Goal: Transaction & Acquisition: Purchase product/service

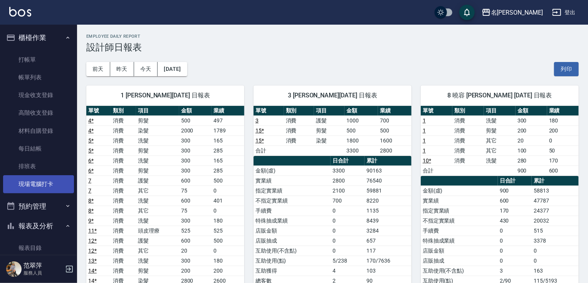
scroll to position [131, 0]
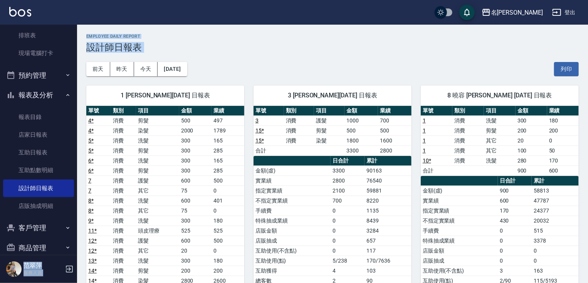
drag, startPoint x: 72, startPoint y: 117, endPoint x: 82, endPoint y: 74, distance: 44.6
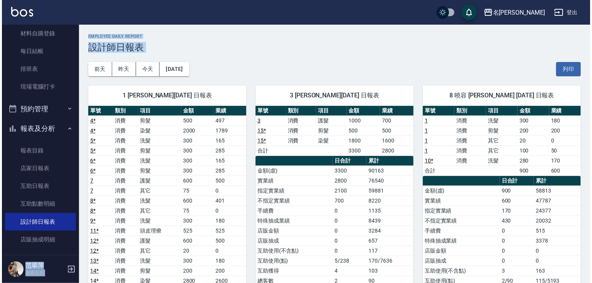
scroll to position [0, 0]
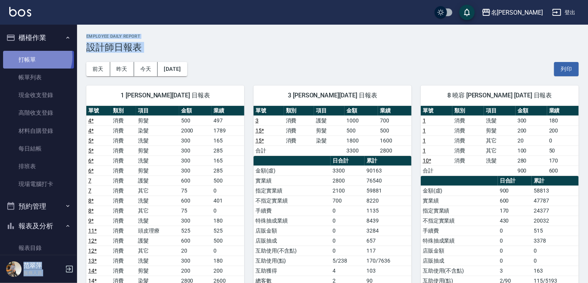
click at [35, 57] on link "打帳單" at bounding box center [38, 60] width 71 height 18
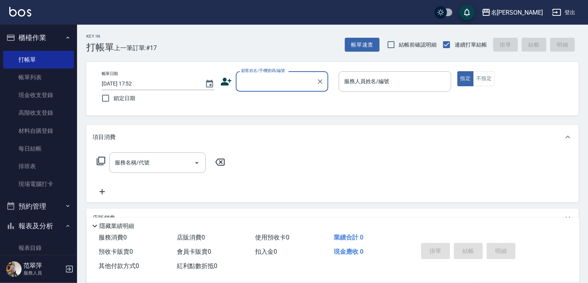
click at [244, 83] on input "顧客姓名/手機號碼/編號" at bounding box center [276, 81] width 74 height 13
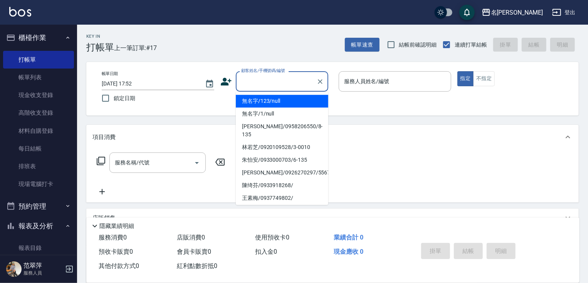
click at [265, 102] on li "無名字/123/null" at bounding box center [282, 101] width 92 height 13
type input "無名字/123/null"
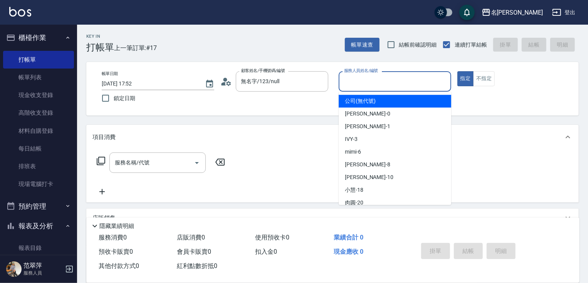
click at [381, 81] on input "服務人員姓名/編號" at bounding box center [395, 81] width 106 height 13
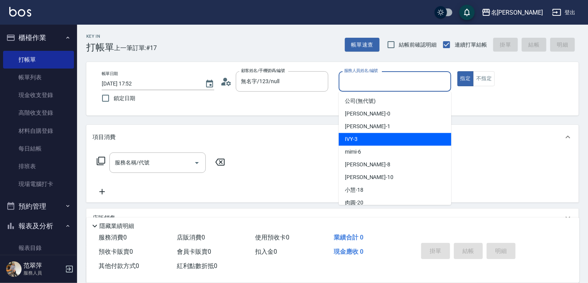
click at [367, 141] on div "IVY -3" at bounding box center [395, 139] width 113 height 13
type input "IVY-3"
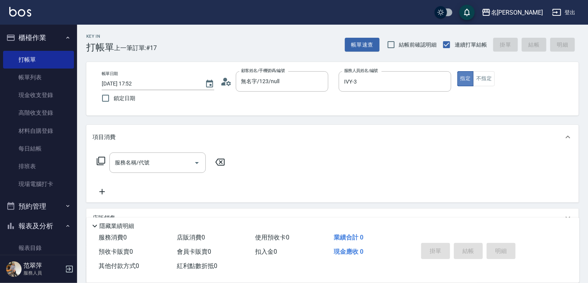
click at [458, 79] on button "指定" at bounding box center [465, 78] width 17 height 15
click at [101, 161] on icon at bounding box center [100, 160] width 9 height 9
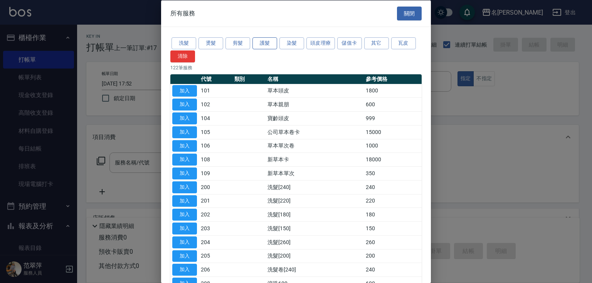
click at [265, 43] on button "護髮" at bounding box center [264, 43] width 25 height 12
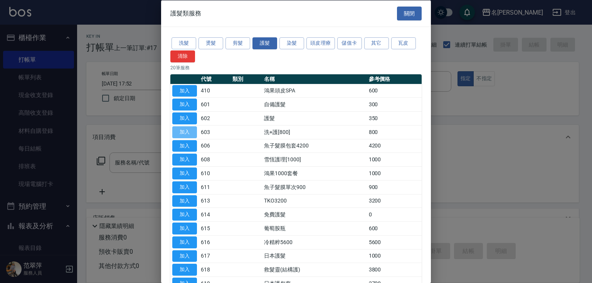
click at [189, 133] on button "加入" at bounding box center [184, 132] width 25 height 12
type input "洗+護[800](603)"
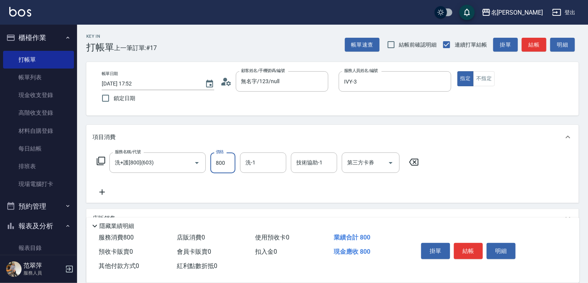
click at [226, 160] on input "800" at bounding box center [222, 163] width 25 height 21
type input "0"
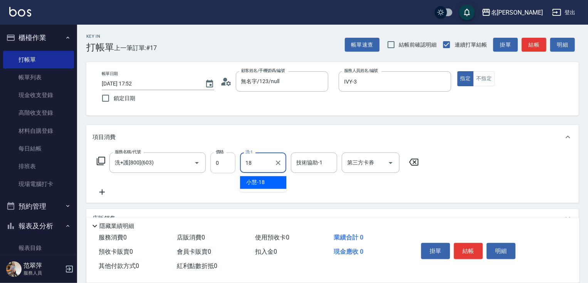
type input "[PERSON_NAME]-18"
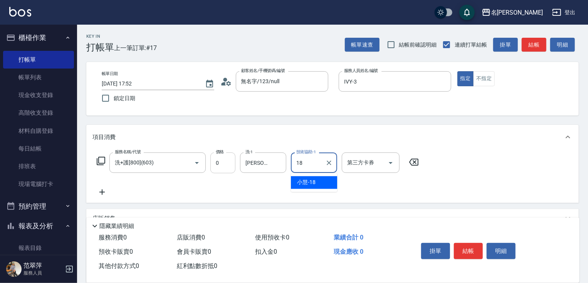
type input "[PERSON_NAME]-18"
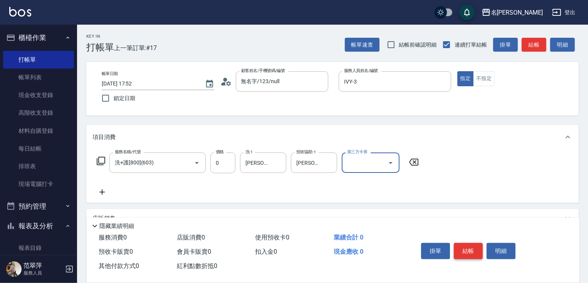
click at [473, 249] on button "結帳" at bounding box center [468, 251] width 29 height 16
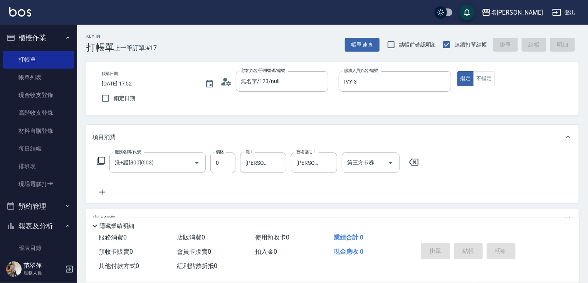
type input "[DATE] 17:53"
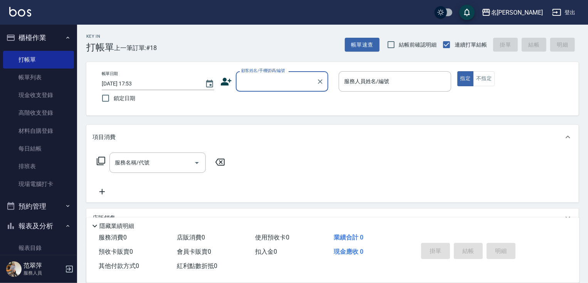
click at [288, 78] on input "顧客姓名/手機號碼/編號" at bounding box center [276, 81] width 74 height 13
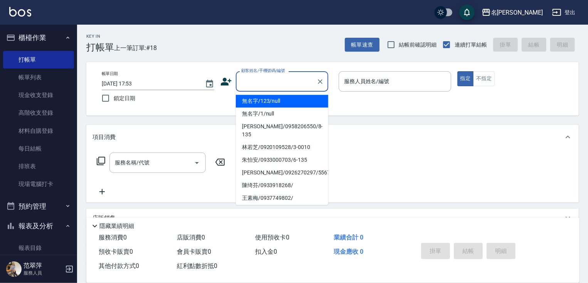
click at [296, 103] on li "無名字/123/null" at bounding box center [282, 101] width 92 height 13
type input "無名字/123/null"
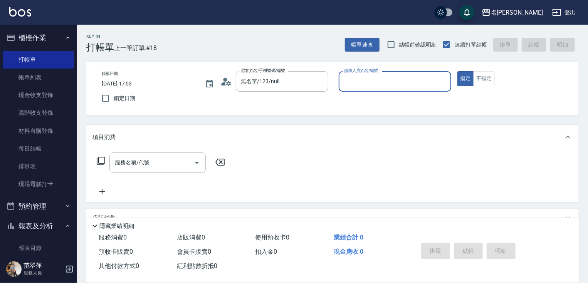
click at [362, 85] on input "服務人員姓名/編號" at bounding box center [395, 81] width 106 height 13
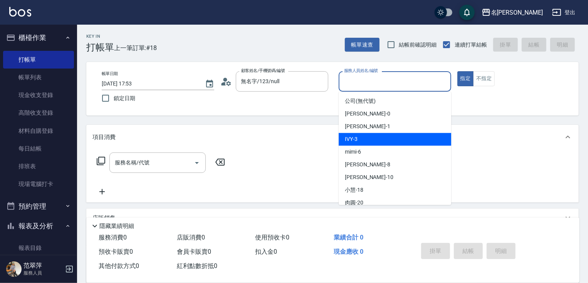
click at [368, 136] on div "IVY -3" at bounding box center [395, 139] width 113 height 13
type input "IVY-3"
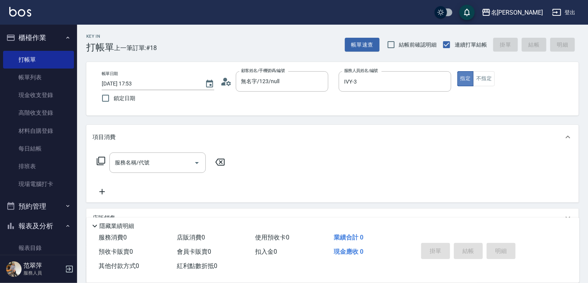
click at [462, 74] on button "指定" at bounding box center [465, 78] width 17 height 15
click at [103, 159] on icon at bounding box center [100, 160] width 9 height 9
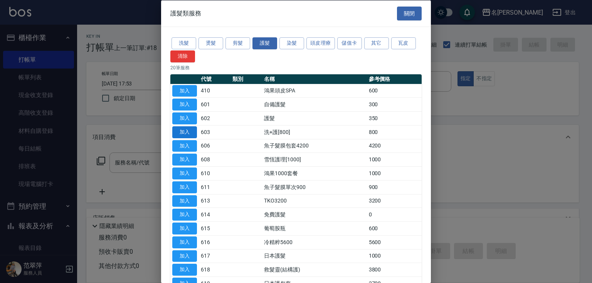
click at [180, 135] on button "加入" at bounding box center [184, 132] width 25 height 12
type input "洗+護[800](603)"
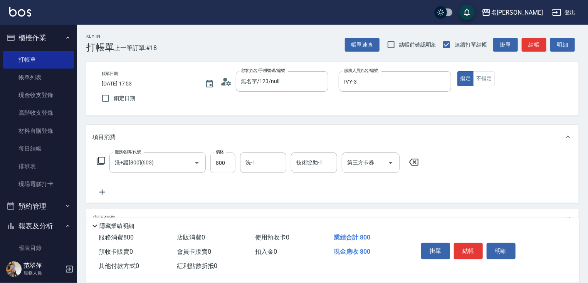
click at [229, 161] on input "800" at bounding box center [222, 163] width 25 height 21
type input "0"
type input "[PERSON_NAME]-18"
click at [476, 245] on button "結帳" at bounding box center [468, 251] width 29 height 16
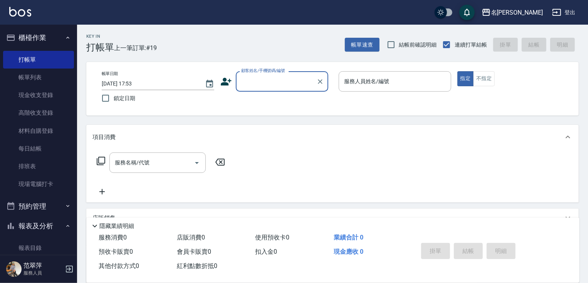
click at [283, 84] on input "顧客姓名/手機號碼/編號" at bounding box center [276, 81] width 74 height 13
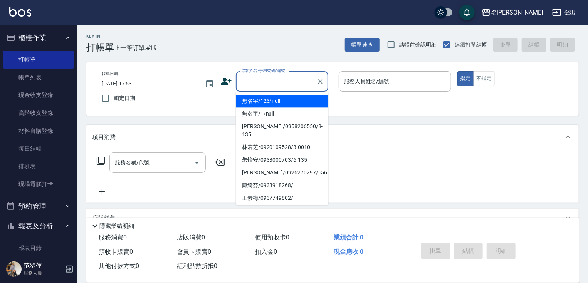
click at [291, 99] on li "無名字/123/null" at bounding box center [282, 101] width 92 height 13
type input "無名字/123/null"
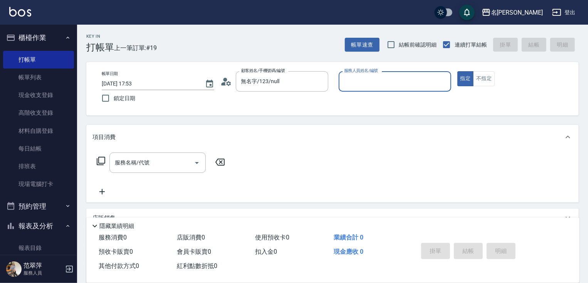
click at [375, 82] on input "服務人員姓名/編號" at bounding box center [395, 81] width 106 height 13
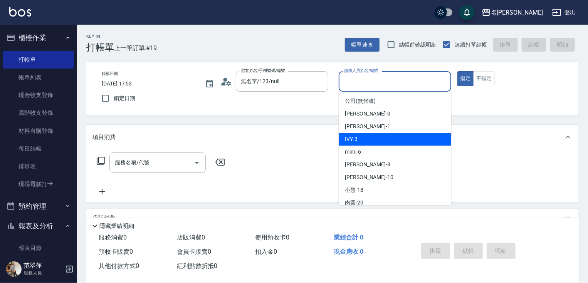
click at [375, 135] on div "IVY -3" at bounding box center [395, 139] width 113 height 13
type input "IVY-3"
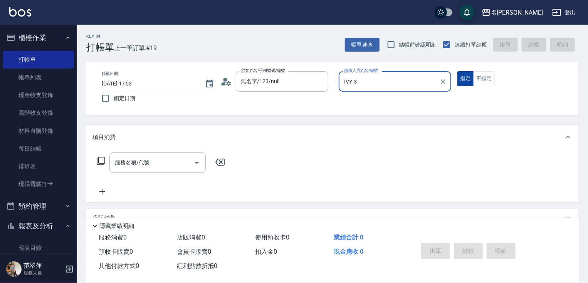
click at [466, 79] on button "指定" at bounding box center [465, 78] width 17 height 15
click at [99, 161] on icon at bounding box center [100, 160] width 9 height 9
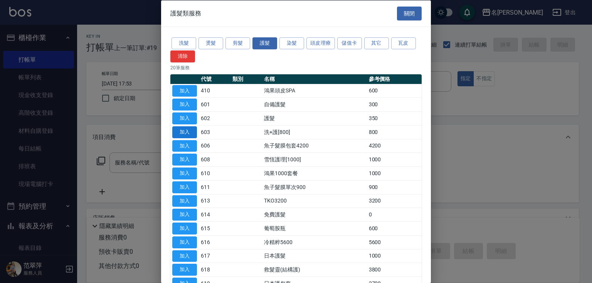
click at [178, 131] on button "加入" at bounding box center [184, 132] width 25 height 12
type input "洗+護[800](603)"
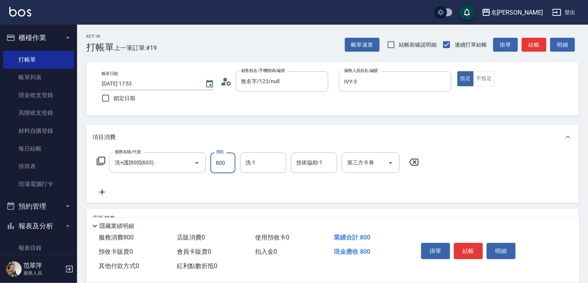
click at [220, 159] on input "800" at bounding box center [222, 163] width 25 height 21
type input "0"
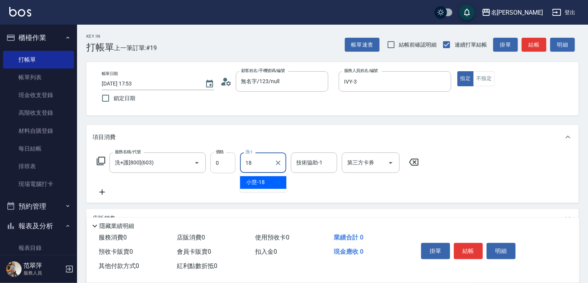
type input "[PERSON_NAME]-18"
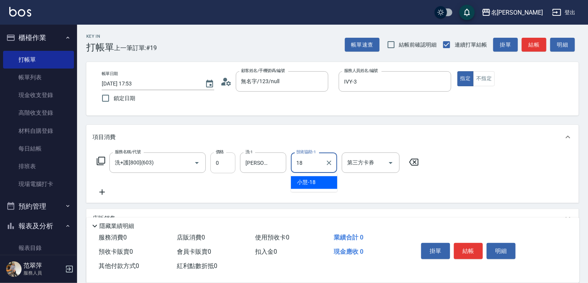
type input "[PERSON_NAME]-18"
click at [102, 190] on icon at bounding box center [101, 192] width 19 height 9
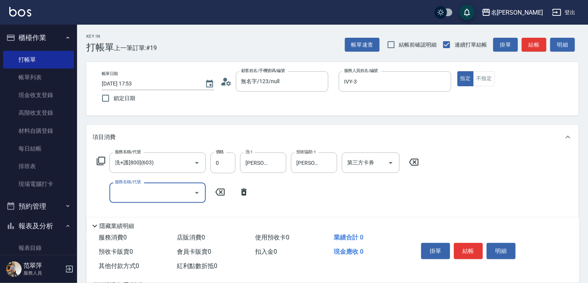
click at [100, 159] on icon at bounding box center [100, 160] width 9 height 9
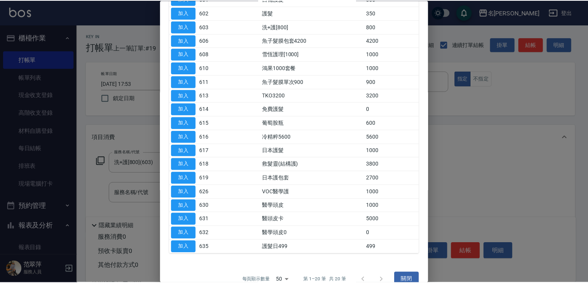
scroll to position [117, 0]
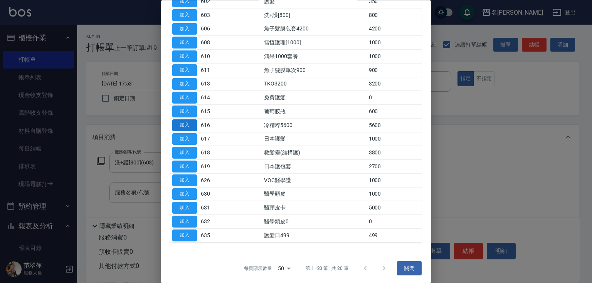
click at [189, 124] on button "加入" at bounding box center [184, 125] width 25 height 12
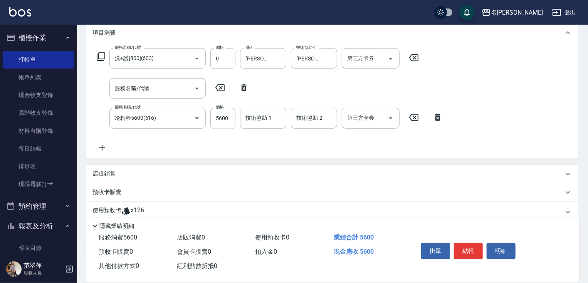
scroll to position [154, 0]
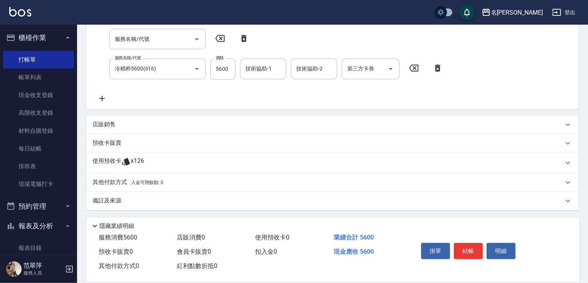
click at [115, 185] on p "其他付款方式 入金可用餘額: 0" at bounding box center [127, 182] width 71 height 8
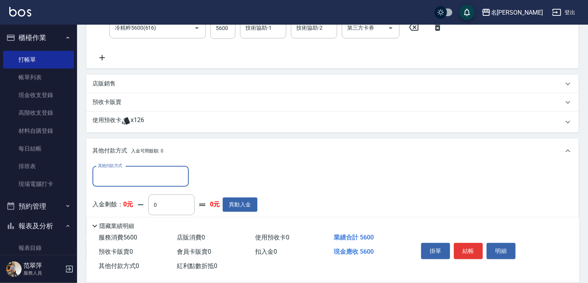
scroll to position [215, 0]
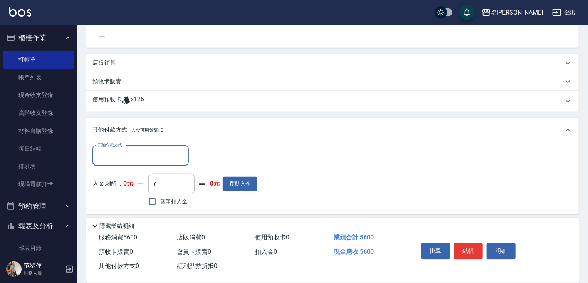
click at [149, 151] on input "其他付款方式" at bounding box center [140, 155] width 89 height 13
click at [144, 187] on span "信用卡" at bounding box center [140, 188] width 96 height 13
type input "信用卡"
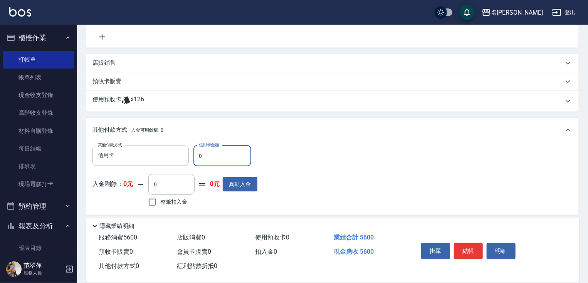
click at [200, 156] on input "0" at bounding box center [222, 156] width 58 height 21
type input "5600"
click at [463, 247] on button "結帳" at bounding box center [468, 251] width 29 height 16
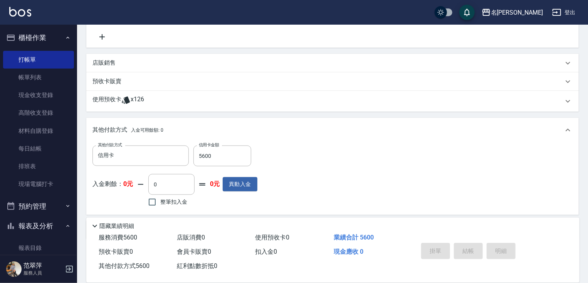
type input "[DATE] 17:54"
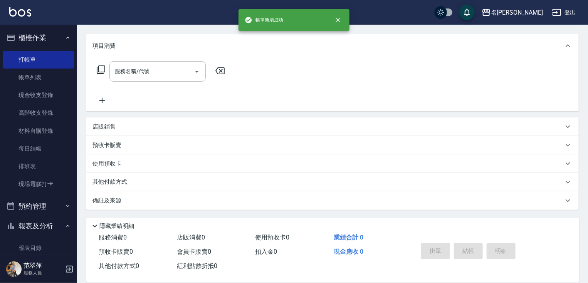
scroll to position [0, 0]
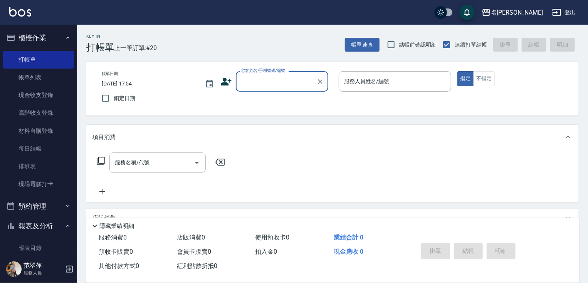
click at [276, 80] on input "顧客姓名/手機號碼/編號" at bounding box center [276, 81] width 74 height 13
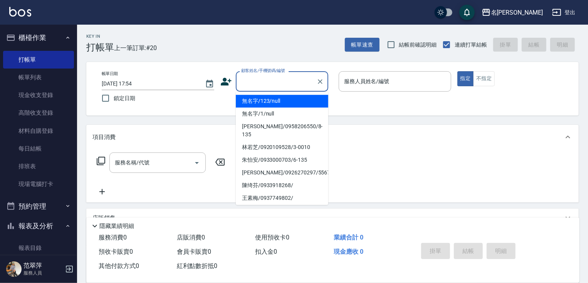
click at [280, 101] on li "無名字/123/null" at bounding box center [282, 101] width 92 height 13
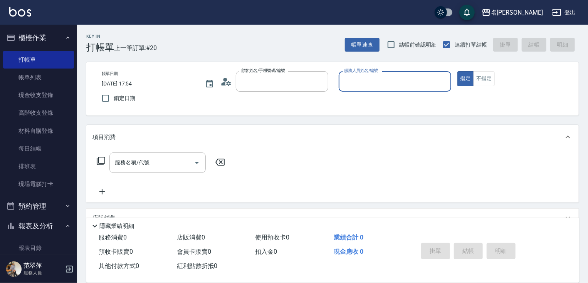
type input "無名字/123/null"
click at [355, 84] on input "服務人員姓名/編號" at bounding box center [395, 81] width 106 height 13
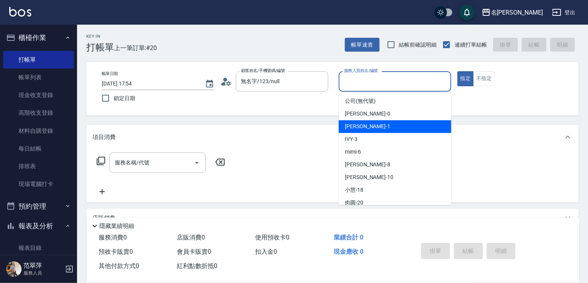
click at [363, 124] on span "[PERSON_NAME] -1" at bounding box center [367, 127] width 45 height 8
type input "[PERSON_NAME]-1"
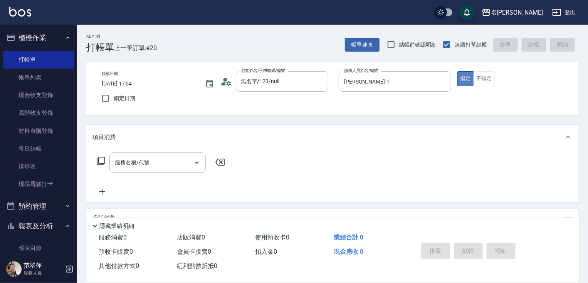
click at [465, 79] on button "指定" at bounding box center [465, 78] width 17 height 15
click at [148, 163] on input "服務名稱/代號" at bounding box center [152, 162] width 78 height 13
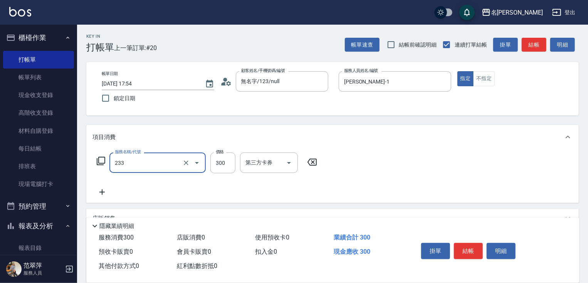
type input "洗髮300(233)"
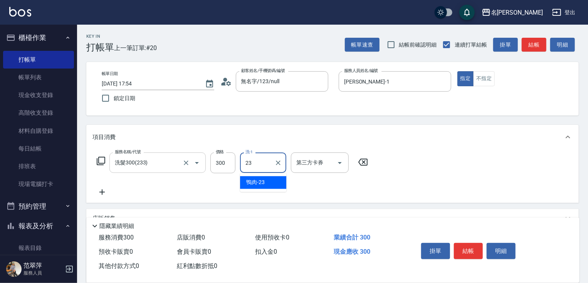
type input "鴨肉-23"
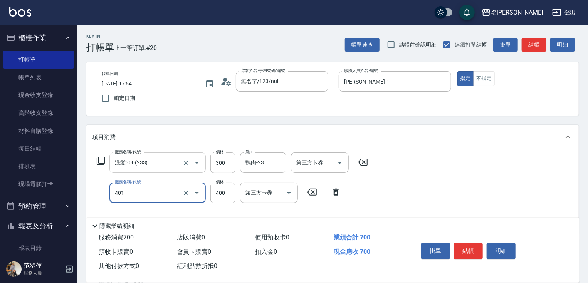
type input "剪髮(400)(401)"
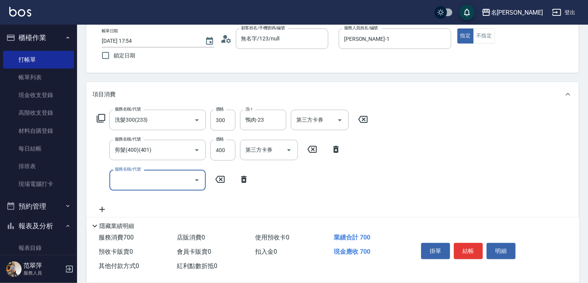
scroll to position [69, 0]
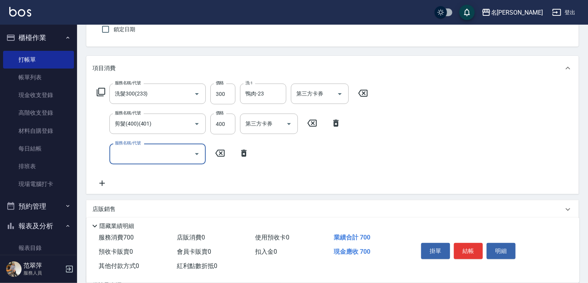
click at [126, 155] on input "服務名稱/代號" at bounding box center [152, 153] width 78 height 13
type input "潤絲20(801)"
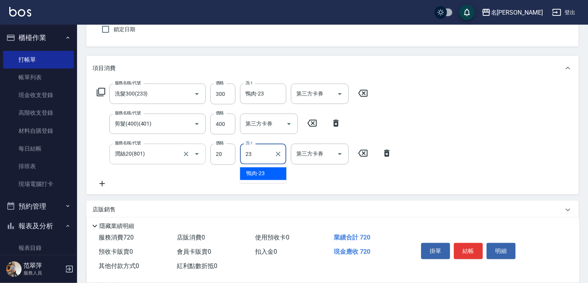
type input "鴨肉-23"
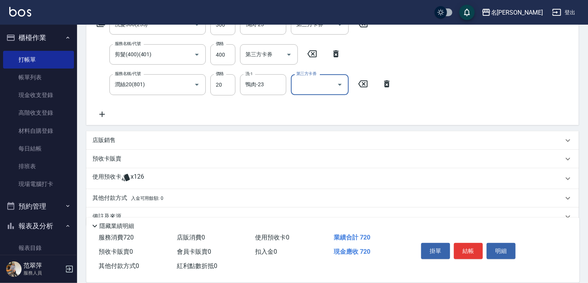
scroll to position [154, 0]
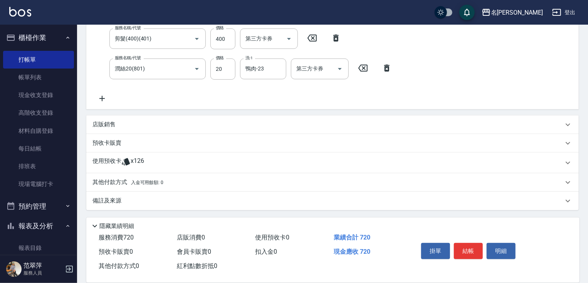
click at [119, 182] on p "其他付款方式 入金可用餘額: 0" at bounding box center [127, 182] width 71 height 8
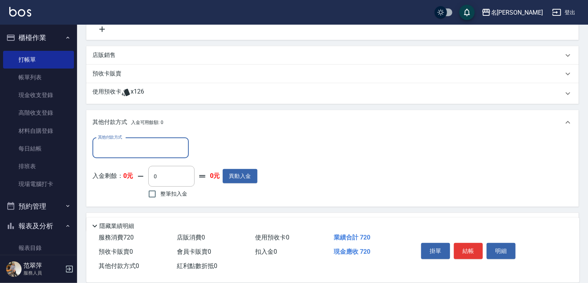
scroll to position [237, 0]
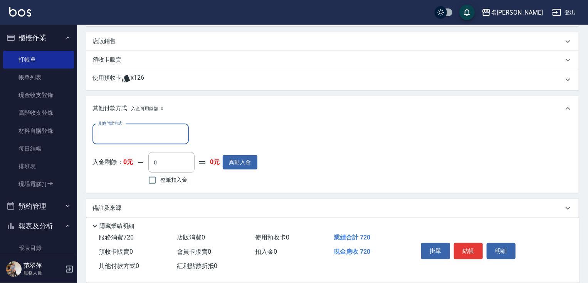
click at [146, 133] on input "其他付款方式" at bounding box center [140, 134] width 89 height 13
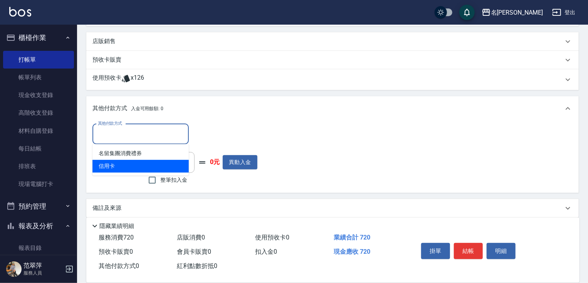
click at [117, 168] on span "信用卡" at bounding box center [140, 166] width 96 height 13
type input "信用卡"
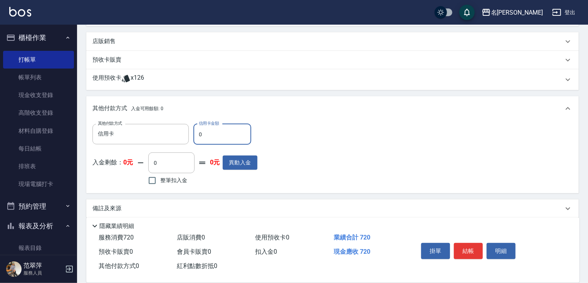
click at [196, 136] on input "0" at bounding box center [222, 134] width 58 height 21
type input "80"
click at [470, 247] on button "結帳" at bounding box center [468, 251] width 29 height 16
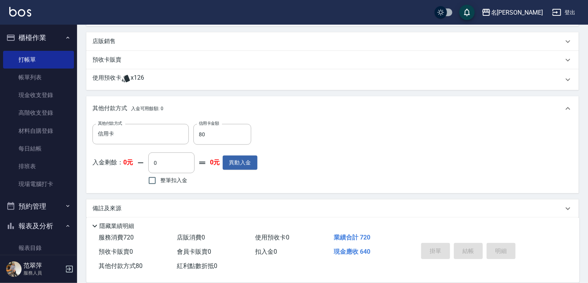
type input "[DATE] 17:55"
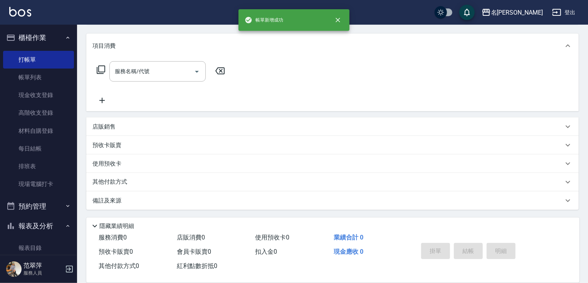
scroll to position [0, 0]
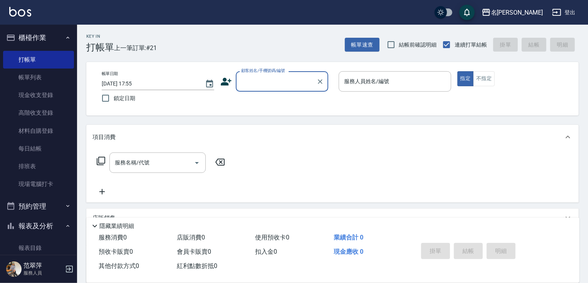
click at [266, 83] on input "顧客姓名/手機號碼/編號" at bounding box center [276, 81] width 74 height 13
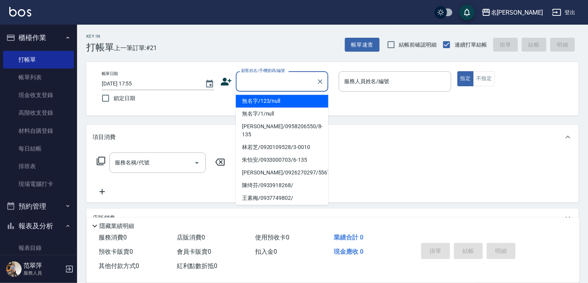
click at [273, 100] on li "無名字/123/null" at bounding box center [282, 101] width 92 height 13
type input "無名字/123/null"
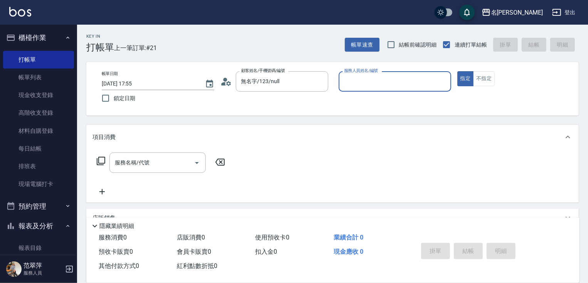
click at [352, 85] on input "服務人員姓名/編號" at bounding box center [395, 81] width 106 height 13
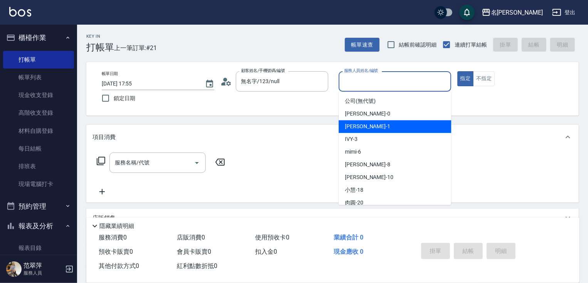
click at [360, 124] on span "[PERSON_NAME] -1" at bounding box center [367, 127] width 45 height 8
type input "[PERSON_NAME]-1"
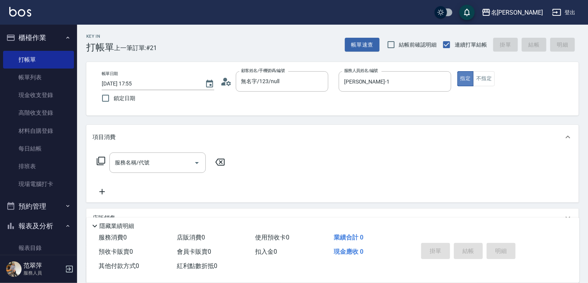
click at [464, 77] on button "指定" at bounding box center [465, 78] width 17 height 15
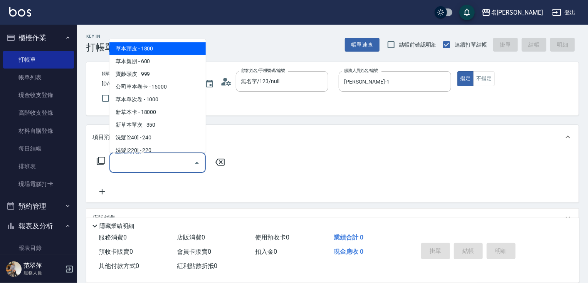
click at [156, 167] on input "服務名稱/代號" at bounding box center [152, 162] width 78 height 13
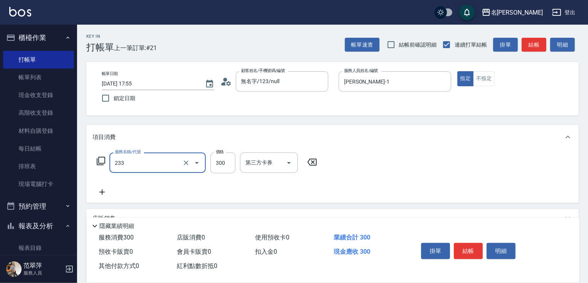
type input "洗髮300(233)"
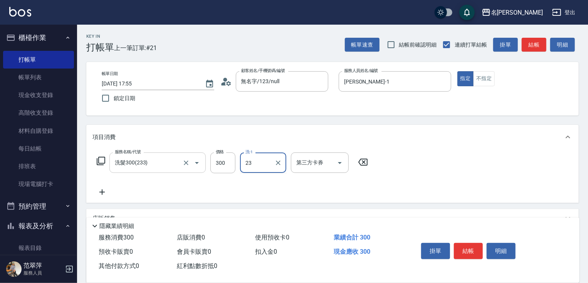
type input "鴨肉-23"
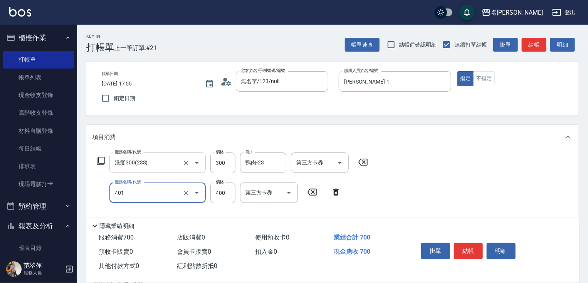
type input "剪髮(400)(401)"
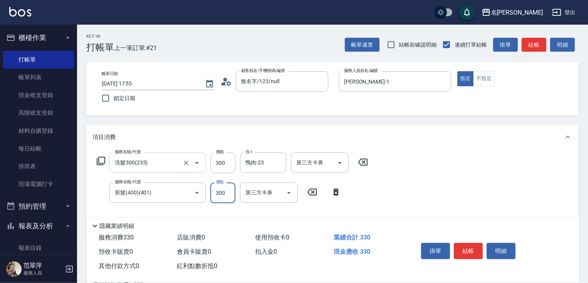
type input "300"
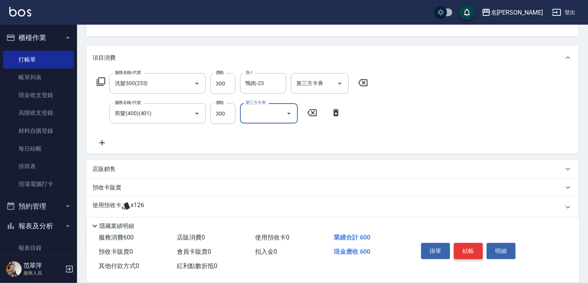
scroll to position [114, 0]
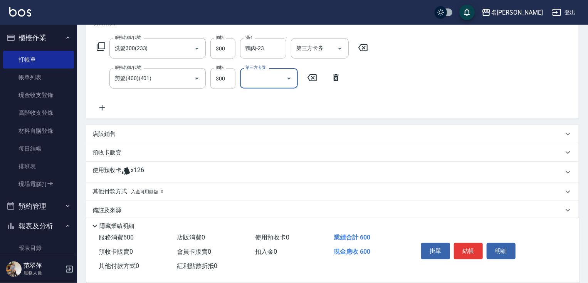
click at [117, 190] on p "其他付款方式 入金可用餘額: 0" at bounding box center [127, 192] width 71 height 8
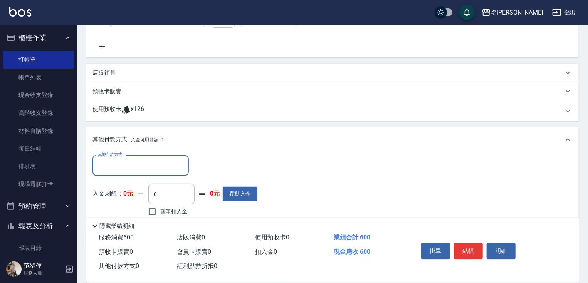
scroll to position [215, 0]
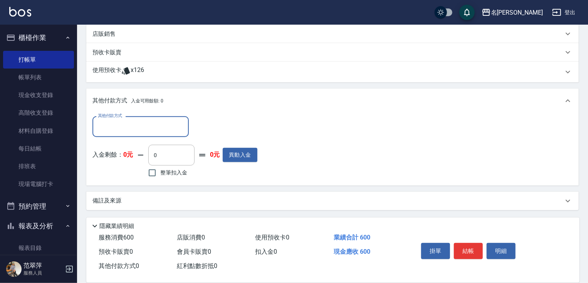
click at [124, 123] on input "其他付款方式" at bounding box center [140, 126] width 89 height 13
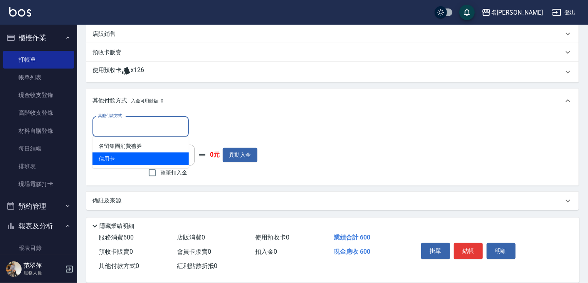
click at [128, 160] on span "信用卡" at bounding box center [140, 159] width 96 height 13
type input "信用卡"
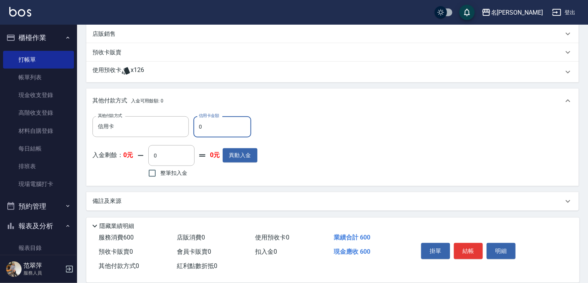
click at [199, 126] on input "0" at bounding box center [222, 126] width 58 height 21
type input "600"
click at [465, 249] on button "結帳" at bounding box center [468, 251] width 29 height 16
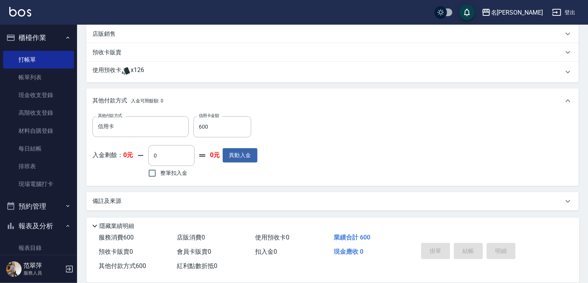
type input "[DATE] 17:56"
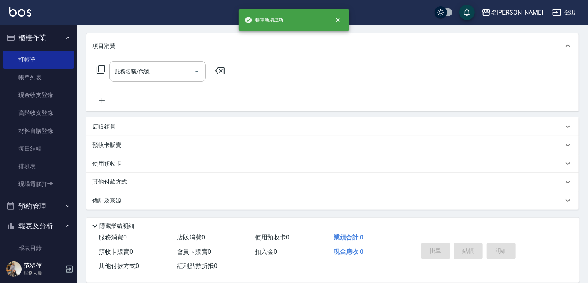
scroll to position [0, 0]
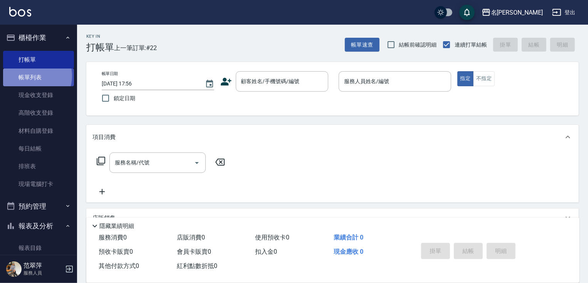
click at [32, 76] on link "帳單列表" at bounding box center [38, 78] width 71 height 18
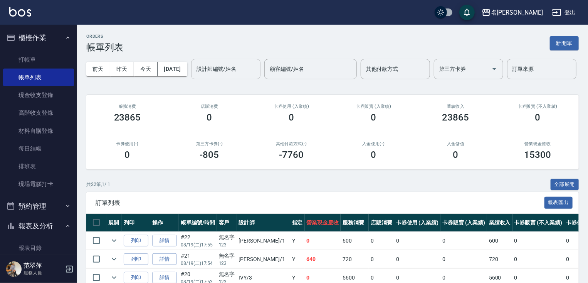
click at [195, 76] on input "設計師編號/姓名" at bounding box center [226, 68] width 62 height 13
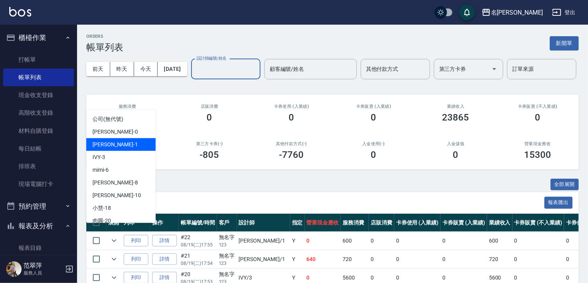
click at [107, 143] on span "[PERSON_NAME] -1" at bounding box center [114, 145] width 45 height 8
type input "[PERSON_NAME]-1"
